Goal: Task Accomplishment & Management: Manage account settings

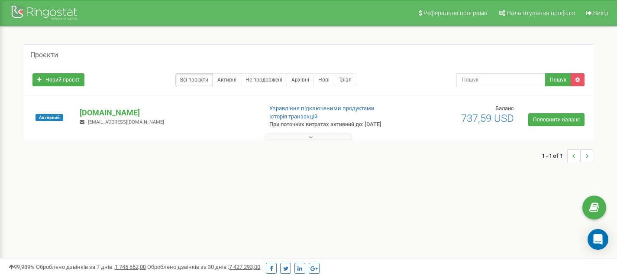
click at [329, 137] on button at bounding box center [308, 136] width 87 height 6
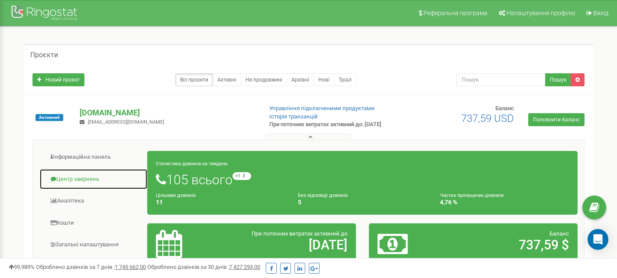
click at [62, 180] on link "Центр звернень" at bounding box center [93, 178] width 108 height 21
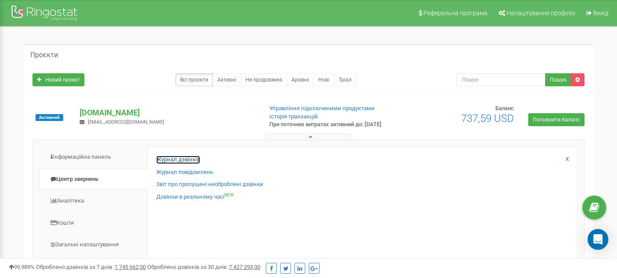
click at [176, 161] on link "Журнал дзвінків" at bounding box center [178, 159] width 44 height 8
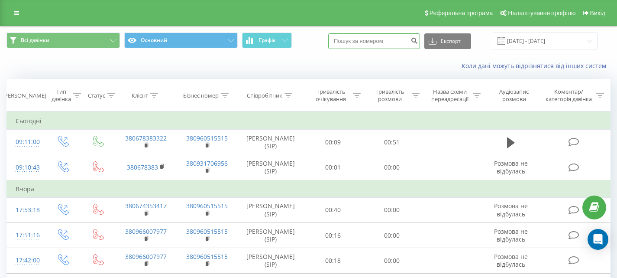
click at [389, 37] on input at bounding box center [374, 41] width 92 height 16
paste input "+38(067)381155138(067)3811551"
type input "+38(067)3811551"
click at [416, 37] on button "submit" at bounding box center [414, 41] width 12 height 16
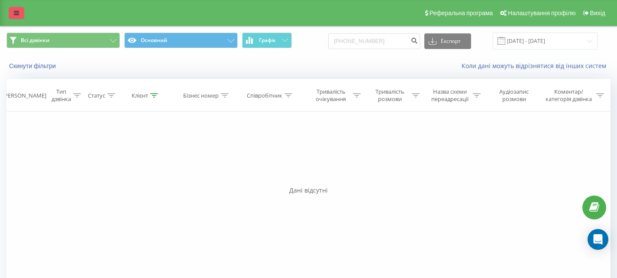
click at [15, 17] on link at bounding box center [17, 13] width 16 height 12
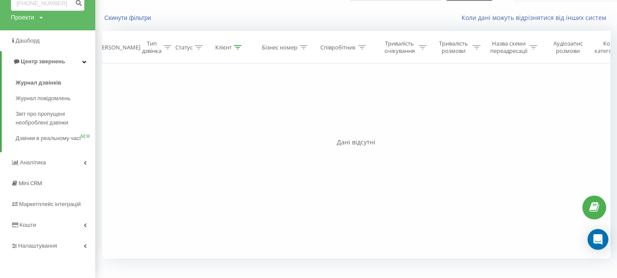
scroll to position [57, 0]
click at [83, 248] on link "Налаштування" at bounding box center [47, 245] width 95 height 21
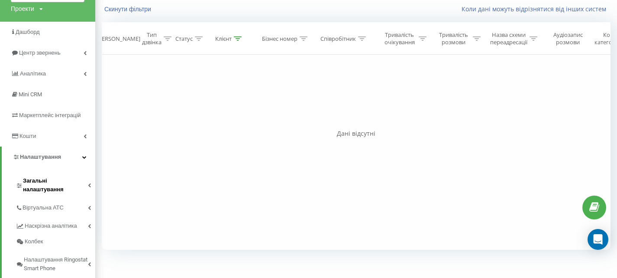
click at [45, 185] on link "Загальні налаштування" at bounding box center [56, 183] width 80 height 27
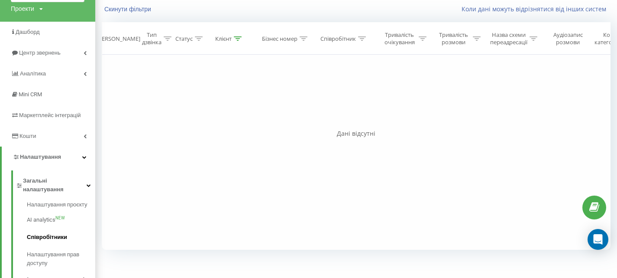
click at [47, 233] on span "Співробітники" at bounding box center [47, 237] width 40 height 9
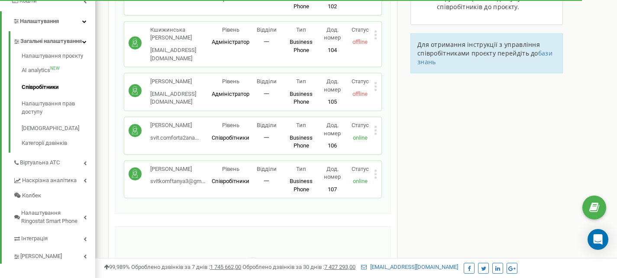
scroll to position [183, 0]
click at [376, 169] on icon at bounding box center [375, 173] width 3 height 9
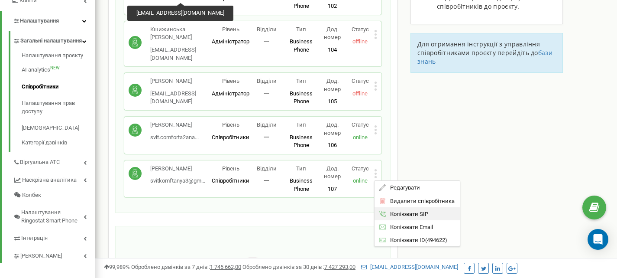
click at [430, 207] on div "Копіювати SIP" at bounding box center [417, 213] width 85 height 13
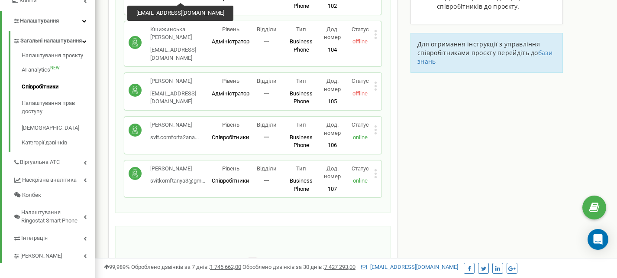
click at [376, 129] on icon at bounding box center [376, 130] width 2 height 2
click at [395, 167] on span "Копіювати SIP" at bounding box center [407, 170] width 42 height 6
click at [374, 125] on icon at bounding box center [375, 129] width 3 height 9
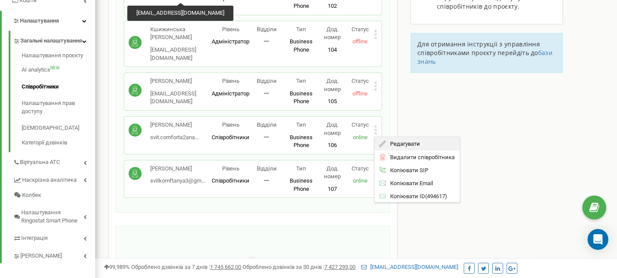
click at [396, 141] on span "Редагувати" at bounding box center [403, 144] width 34 height 6
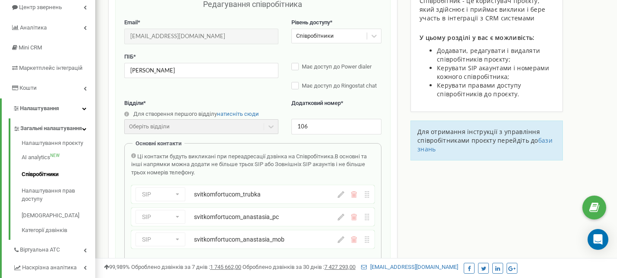
scroll to position [87, 0]
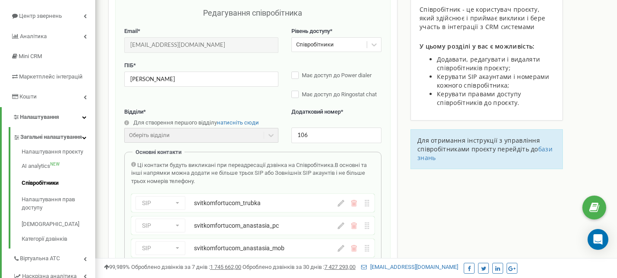
click at [368, 205] on icon at bounding box center [367, 203] width 6 height 6
click at [279, 211] on div "SIP Номер телефону SIP Зовнішній SIP svitkomfortucom_trubka" at bounding box center [252, 203] width 243 height 18
click at [265, 207] on div "svitkomfortucom_trubka" at bounding box center [254, 202] width 120 height 9
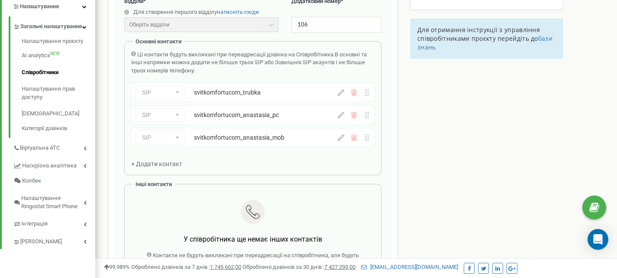
scroll to position [199, 0]
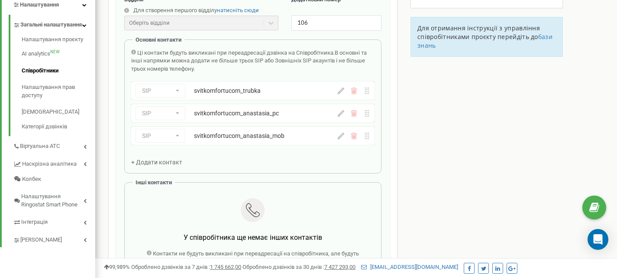
click at [342, 93] on icon at bounding box center [341, 90] width 6 height 6
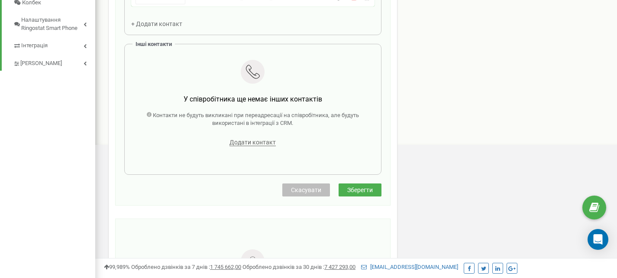
scroll to position [367, 0]
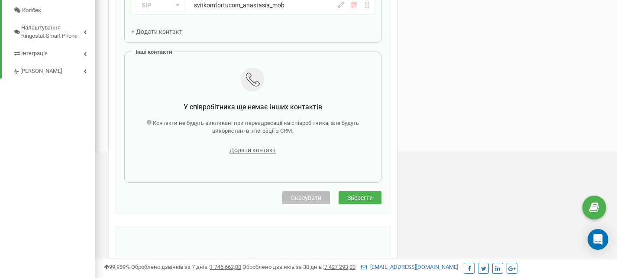
click at [375, 197] on button "Зберегти" at bounding box center [360, 197] width 43 height 13
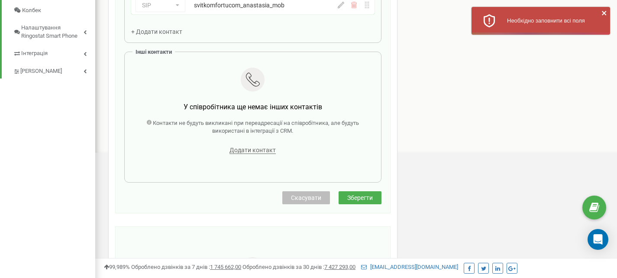
click at [305, 199] on span "Скасувати" at bounding box center [306, 197] width 30 height 7
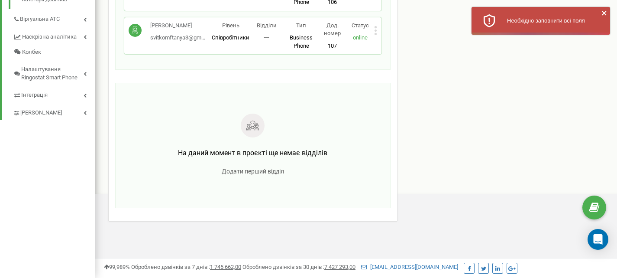
scroll to position [317, 0]
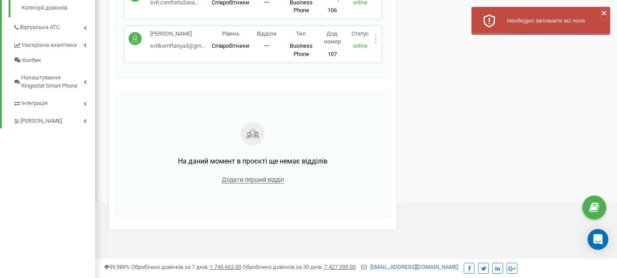
click at [603, 15] on icon "close" at bounding box center [604, 13] width 6 height 7
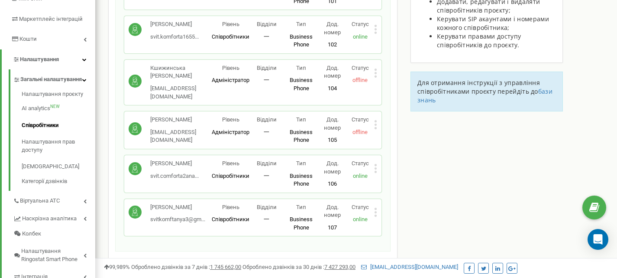
scroll to position [127, 0]
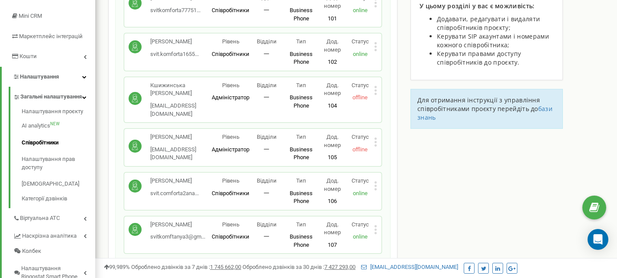
click at [134, 180] on circle at bounding box center [135, 185] width 13 height 13
click at [375, 181] on icon at bounding box center [375, 185] width 3 height 9
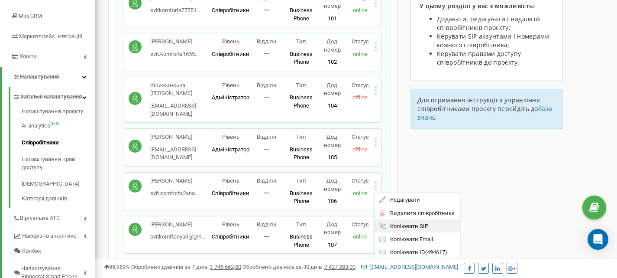
click at [391, 223] on span "Копіювати SIP" at bounding box center [407, 226] width 42 height 6
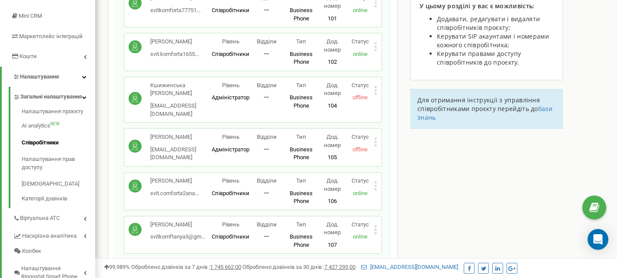
click at [377, 181] on icon at bounding box center [375, 185] width 3 height 9
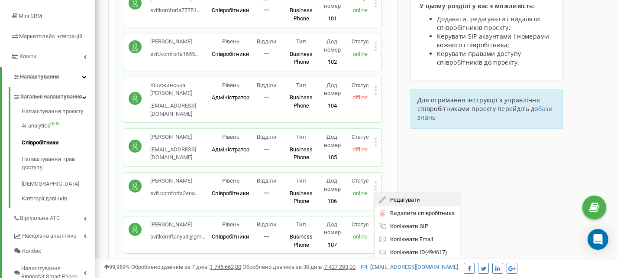
click at [384, 196] on icon at bounding box center [382, 199] width 6 height 6
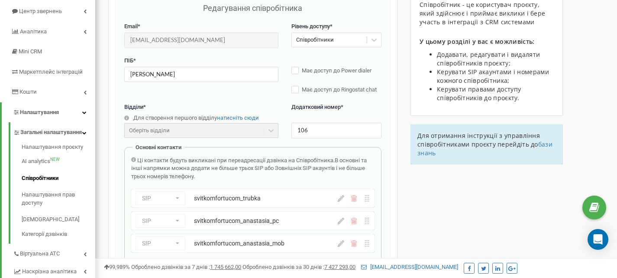
scroll to position [87, 0]
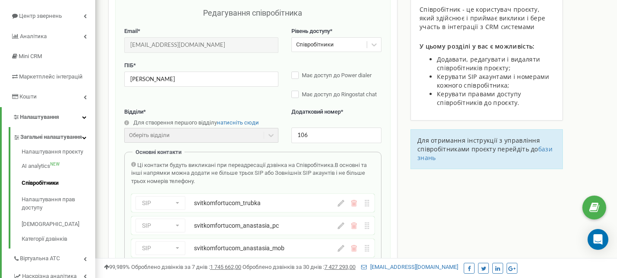
click at [279, 232] on div "SIP Номер телефону SIP Зовнішній SIP svitkomfortucom_anastasia_pc svitkomfortuc…" at bounding box center [236, 225] width 200 height 14
click at [368, 226] on icon at bounding box center [367, 225] width 6 height 6
click at [338, 229] on button at bounding box center [341, 225] width 6 height 6
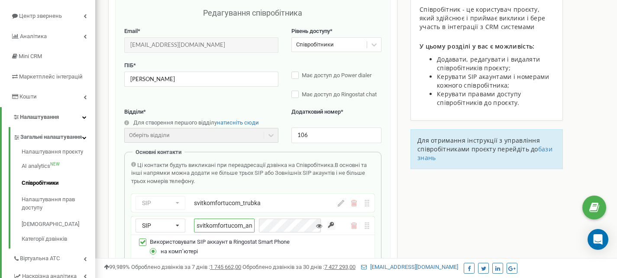
click at [197, 223] on input "svitkomfortucom_anastasia_pc" at bounding box center [224, 225] width 61 height 14
click at [198, 225] on input "svitkomfortucom_anastasia_pc" at bounding box center [224, 225] width 61 height 14
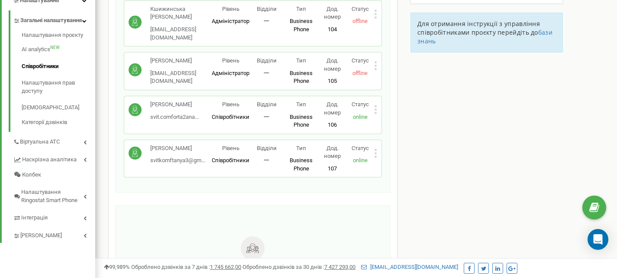
scroll to position [209, 0]
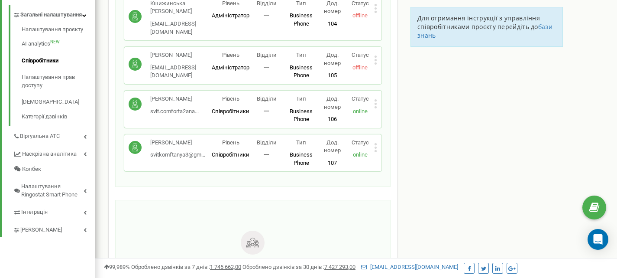
click at [377, 142] on div "Тетяна Круць svitkomftanya3@gm... svitkomftanya3@gmail.com Рівень Співробітники…" at bounding box center [252, 152] width 257 height 37
click at [375, 146] on icon at bounding box center [376, 147] width 2 height 2
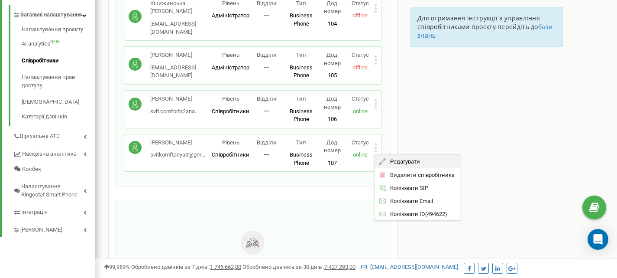
click at [385, 158] on icon at bounding box center [382, 161] width 6 height 6
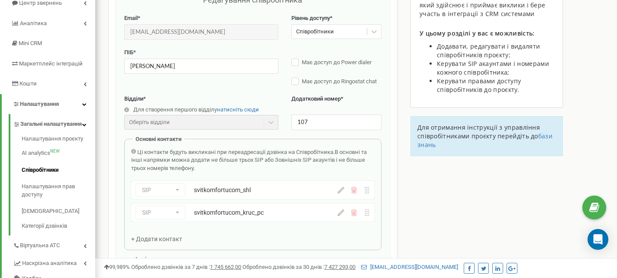
scroll to position [87, 0]
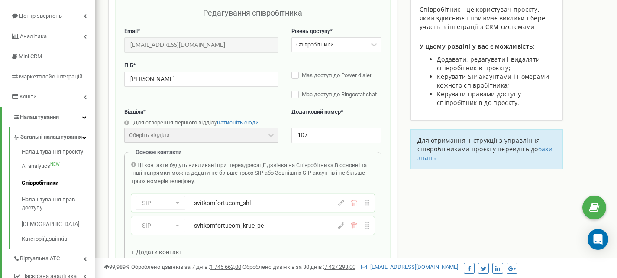
click at [341, 206] on button at bounding box center [341, 203] width 6 height 6
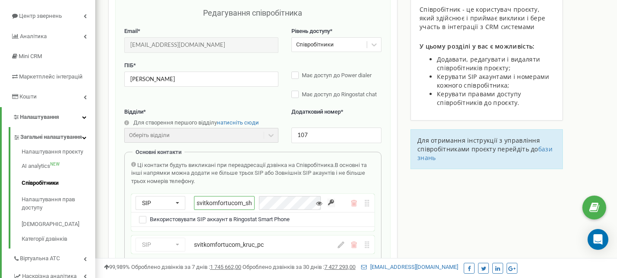
click at [197, 205] on input "svitkomfortucom_shl" at bounding box center [224, 203] width 61 height 14
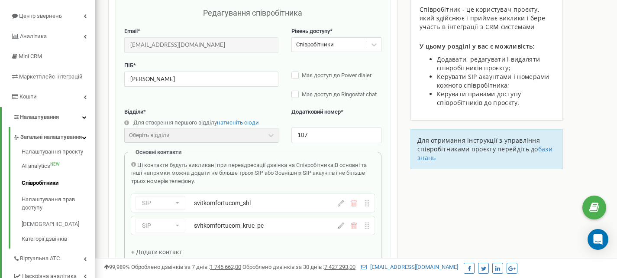
click at [343, 229] on div "SIP Номер телефону SIP Зовнішній SIP svitkomfortucom_kruc_pc" at bounding box center [252, 225] width 243 height 18
click at [339, 226] on icon at bounding box center [341, 225] width 6 height 6
click at [196, 229] on input "svitkomfortucom_kruc_pc" at bounding box center [224, 225] width 61 height 14
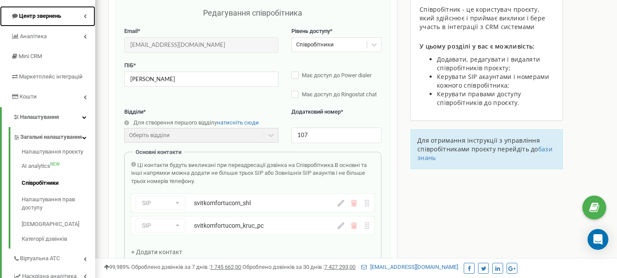
click at [52, 23] on link "Центр звернень" at bounding box center [47, 16] width 95 height 20
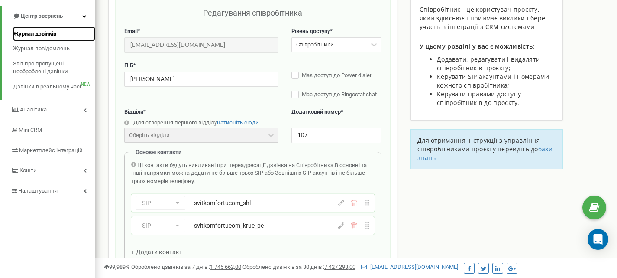
click at [47, 35] on span "Журнал дзвінків" at bounding box center [34, 34] width 43 height 8
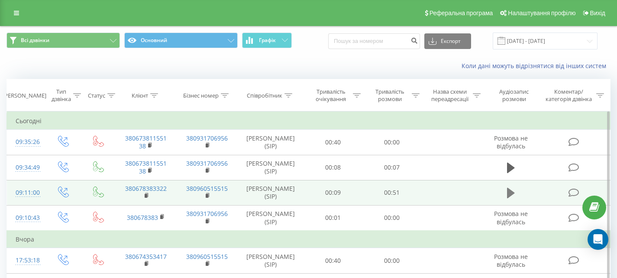
click at [514, 193] on icon at bounding box center [511, 192] width 8 height 10
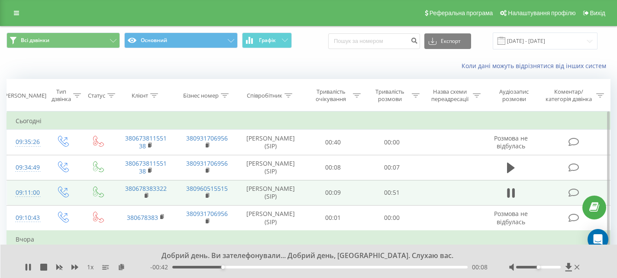
click at [514, 193] on icon at bounding box center [513, 193] width 3 height 10
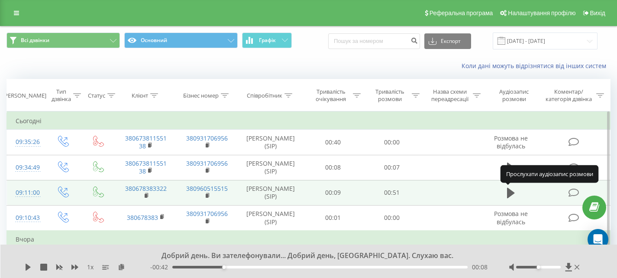
click at [514, 193] on icon at bounding box center [511, 192] width 8 height 10
click at [514, 193] on icon at bounding box center [513, 193] width 3 height 10
